Goal: Information Seeking & Learning: Learn about a topic

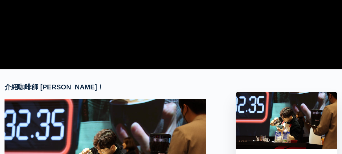
scroll to position [176, 0]
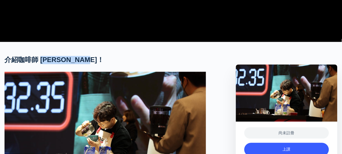
drag, startPoint x: 81, startPoint y: 81, endPoint x: 42, endPoint y: 81, distance: 39.8
click at [42, 64] on font "介紹咖啡師 [PERSON_NAME]！" at bounding box center [54, 60] width 99 height 8
copy font "[PERSON_NAME]"
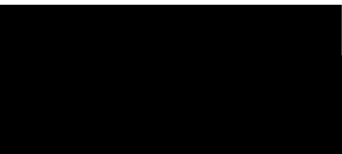
scroll to position [0, 0]
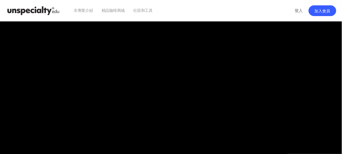
click at [153, 11] on font "社區和工具" at bounding box center [142, 10] width 19 height 5
click at [202, 56] on video at bounding box center [171, 118] width 333 height 195
click at [203, 117] on video at bounding box center [171, 118] width 333 height 195
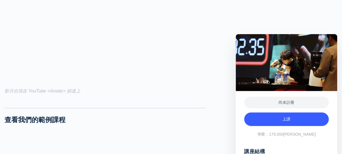
scroll to position [529, 0]
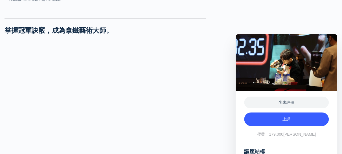
drag, startPoint x: 159, startPoint y: 67, endPoint x: 191, endPoint y: 69, distance: 31.9
click at [191, 35] on h2 "掌握冠軍訣竅，成為拿鐵藝術大師。" at bounding box center [106, 31] width 202 height 8
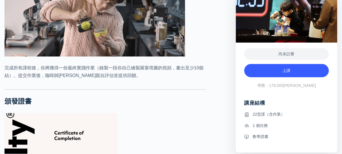
scroll to position [1941, 0]
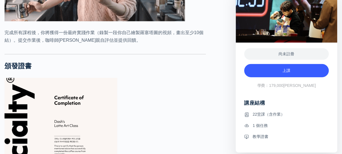
drag, startPoint x: 25, startPoint y: 9, endPoint x: 45, endPoint y: 12, distance: 19.5
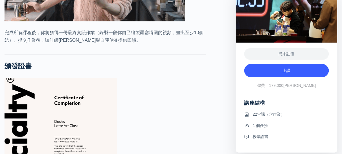
copy font "[PERSON_NAME]"
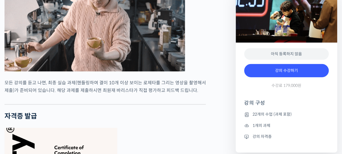
drag, startPoint x: 5, startPoint y: 13, endPoint x: 137, endPoint y: 13, distance: 131.3
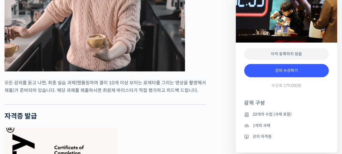
copy strong "[PERSON_NAME] 바리스타가 직접 실습 과제를 평가합니다"
